Goal: Information Seeking & Learning: Find specific fact

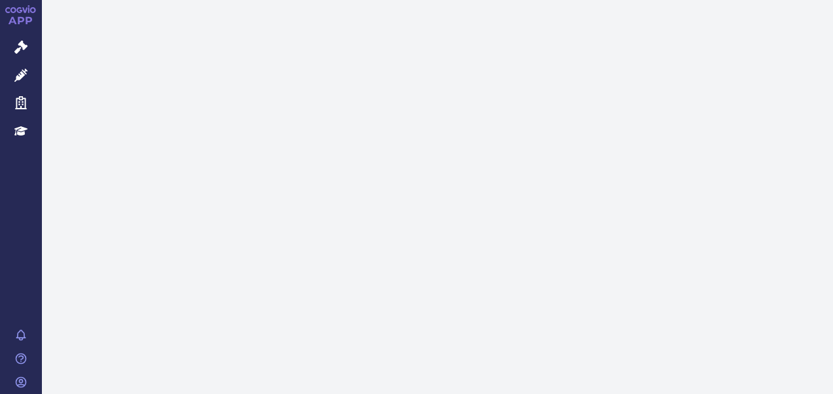
click at [18, 50] on icon at bounding box center [20, 47] width 13 height 13
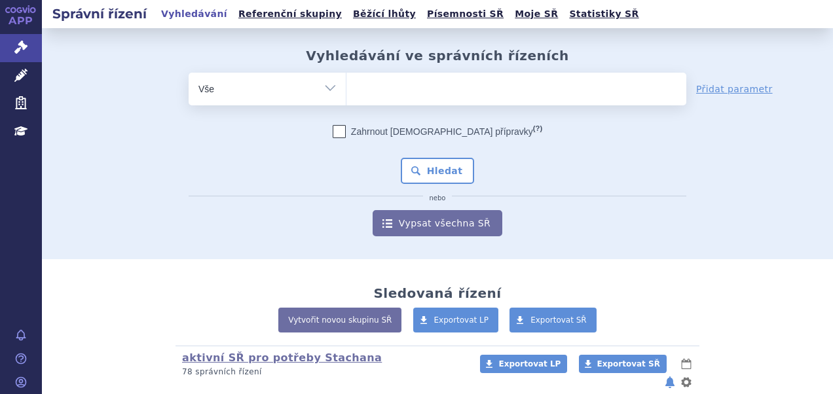
click at [394, 84] on ul at bounding box center [516, 87] width 340 height 28
click at [346, 84] on select at bounding box center [346, 88] width 1 height 33
type input "op"
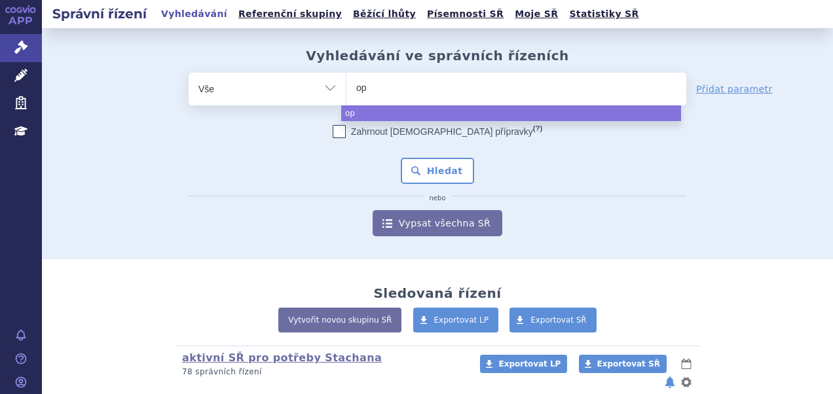
type input "opr"
type input "op"
type input "opdiv"
type input "opdivo"
select select "opdivo"
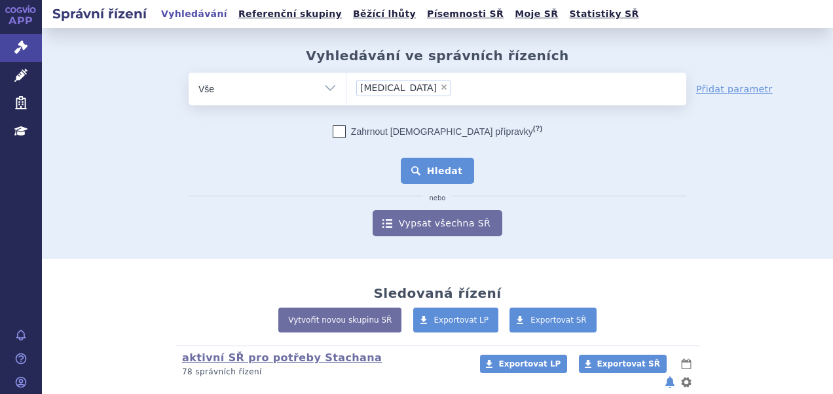
click at [422, 158] on button "Hledat" at bounding box center [438, 171] width 74 height 26
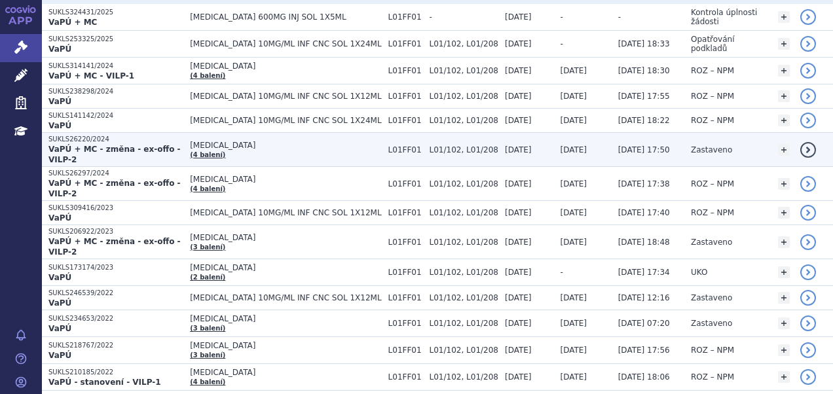
scroll to position [299, 0]
